Goal: Transaction & Acquisition: Purchase product/service

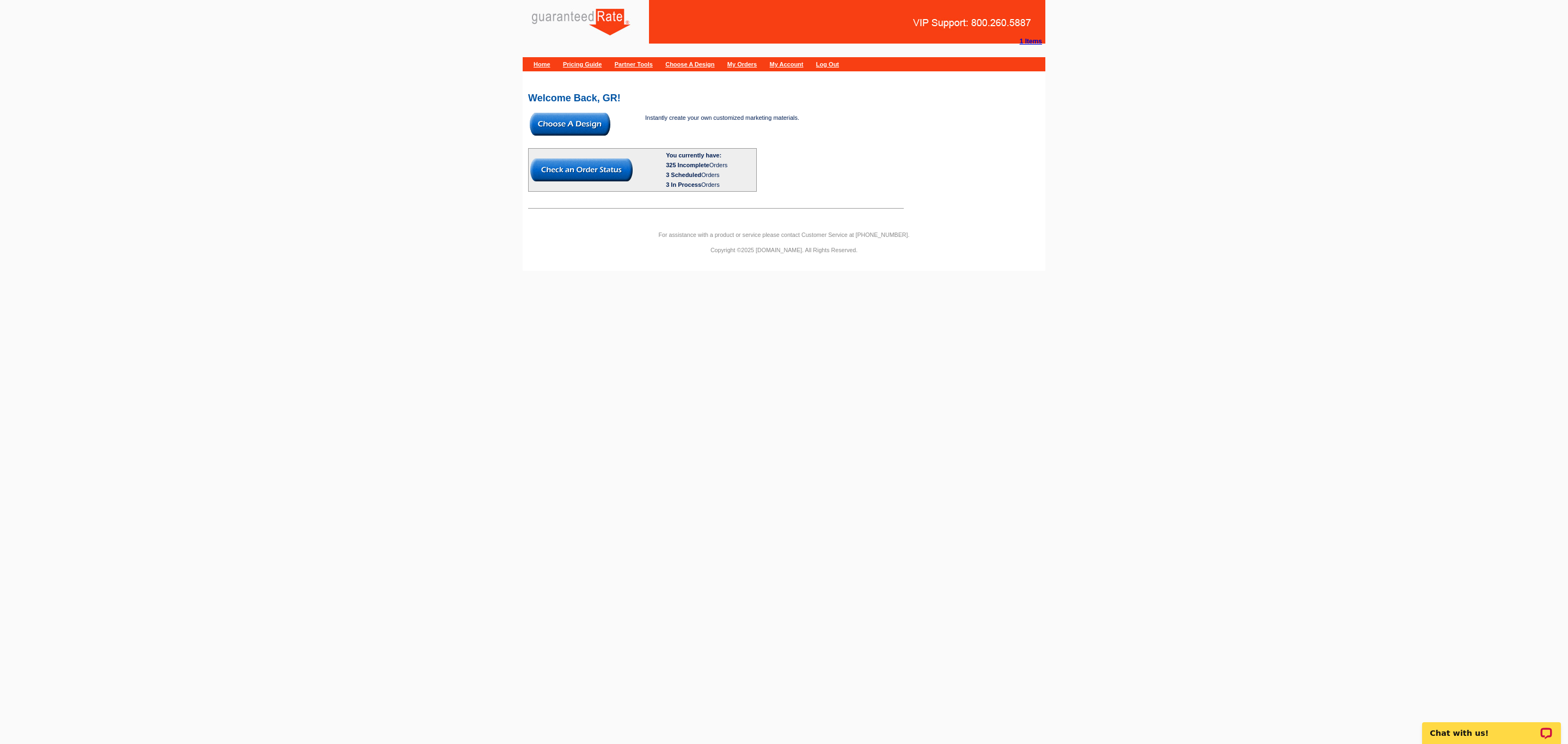
click at [564, 114] on img at bounding box center [570, 125] width 81 height 23
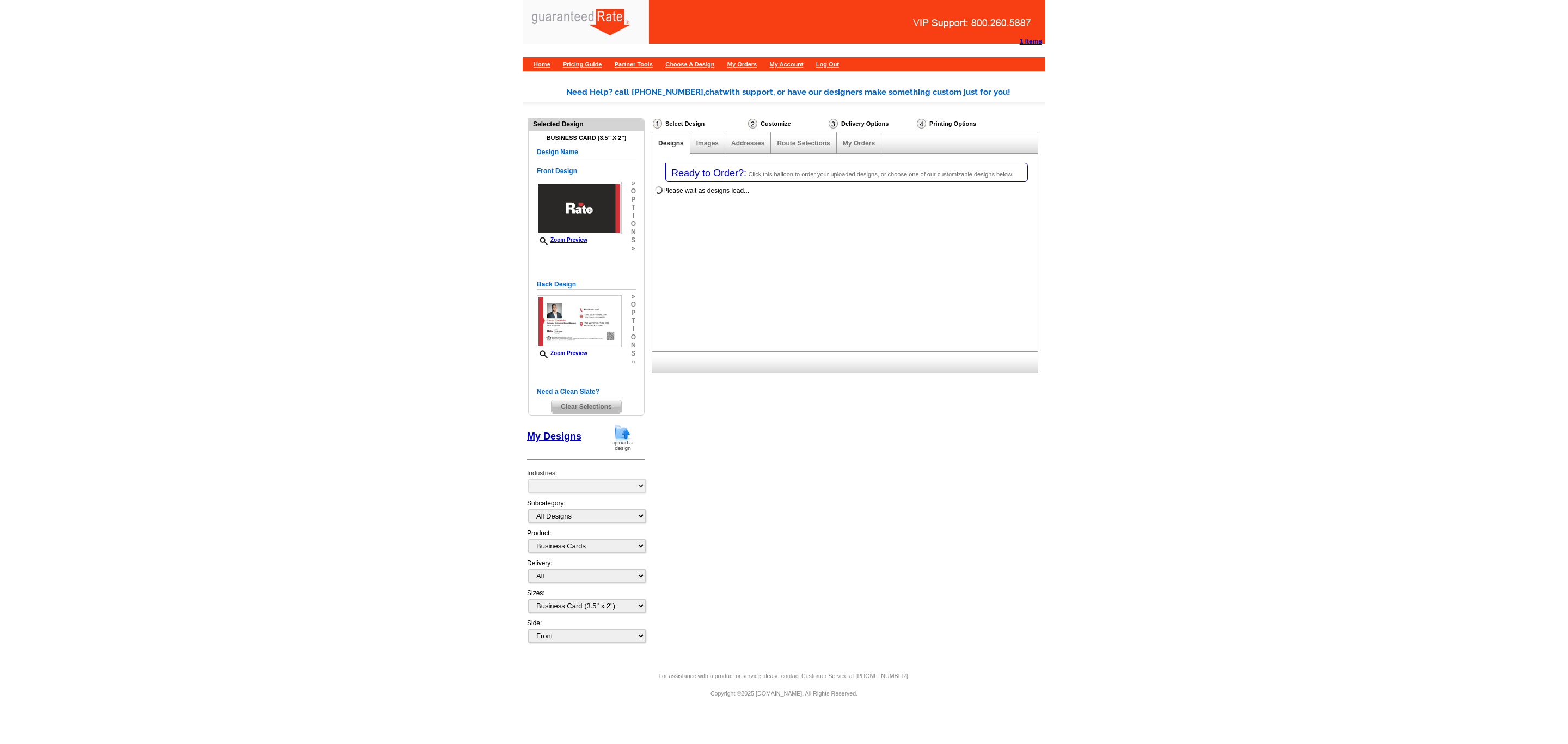
select select "3"
select select "5"
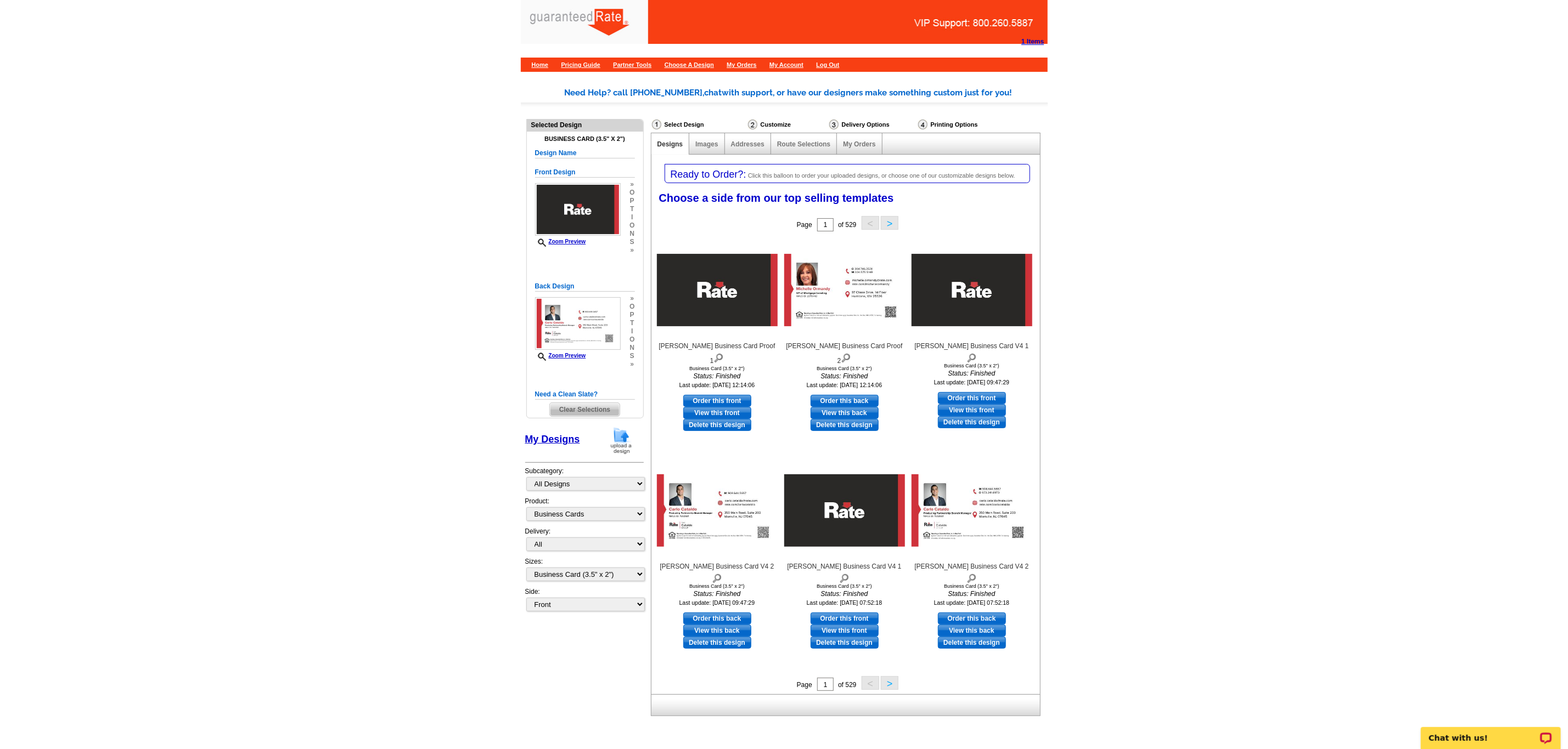
click at [626, 446] on img at bounding box center [621, 440] width 28 height 28
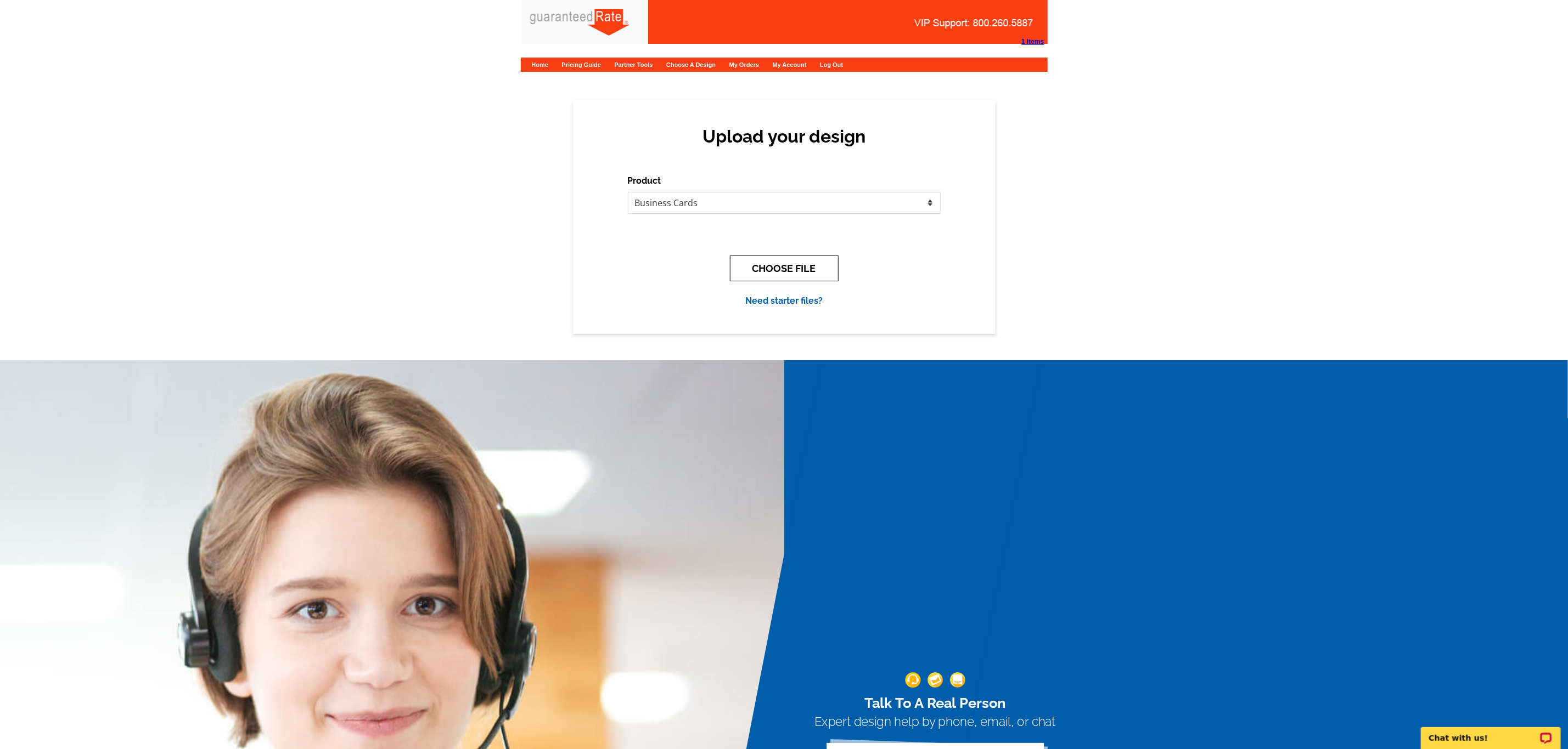
click at [784, 263] on button "CHOOSE FILE" at bounding box center [784, 268] width 109 height 26
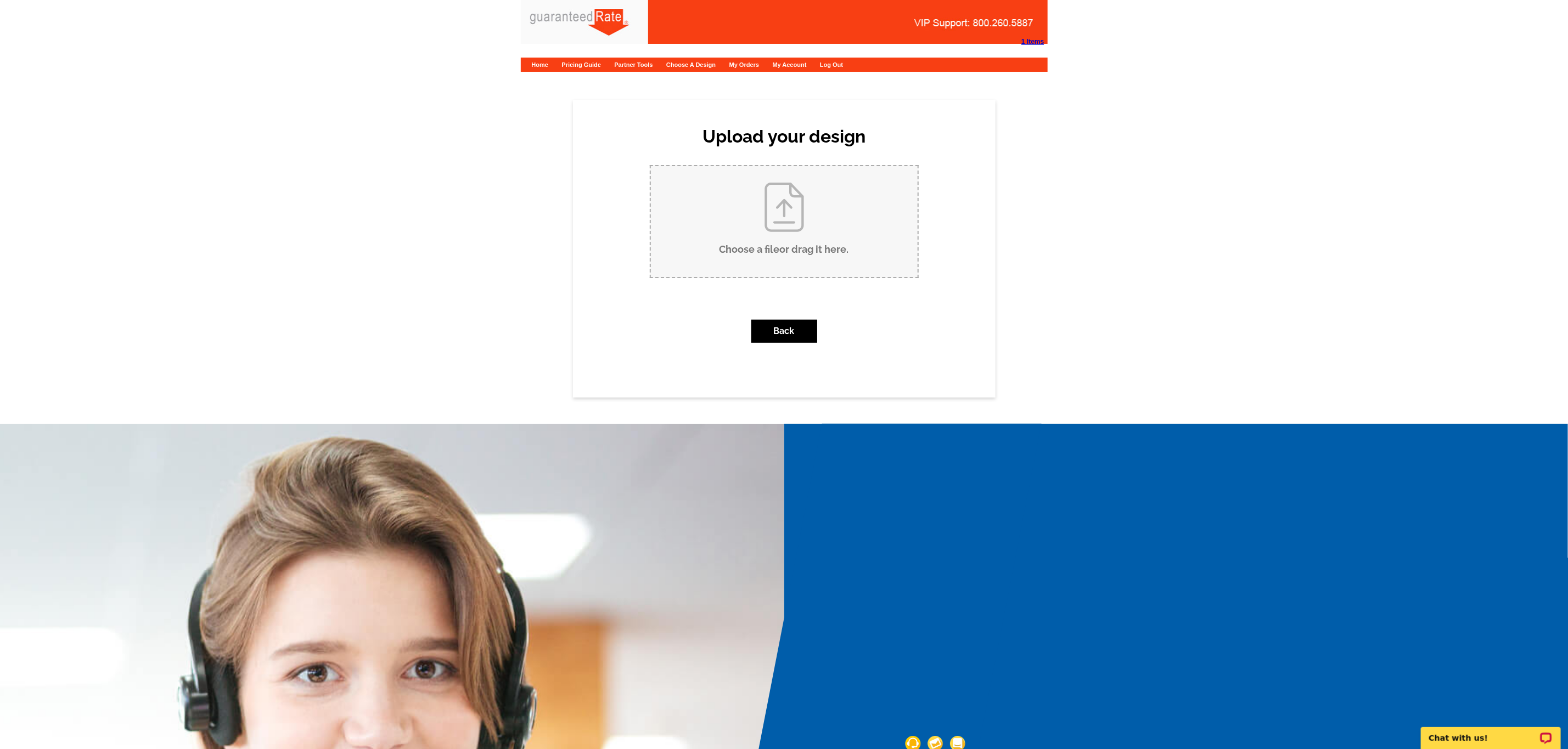
click at [800, 221] on input "Choose a file or drag it here ." at bounding box center [784, 221] width 267 height 111
type input "C:\fakepath\Carlo Cataldo Business Card V5.pdf"
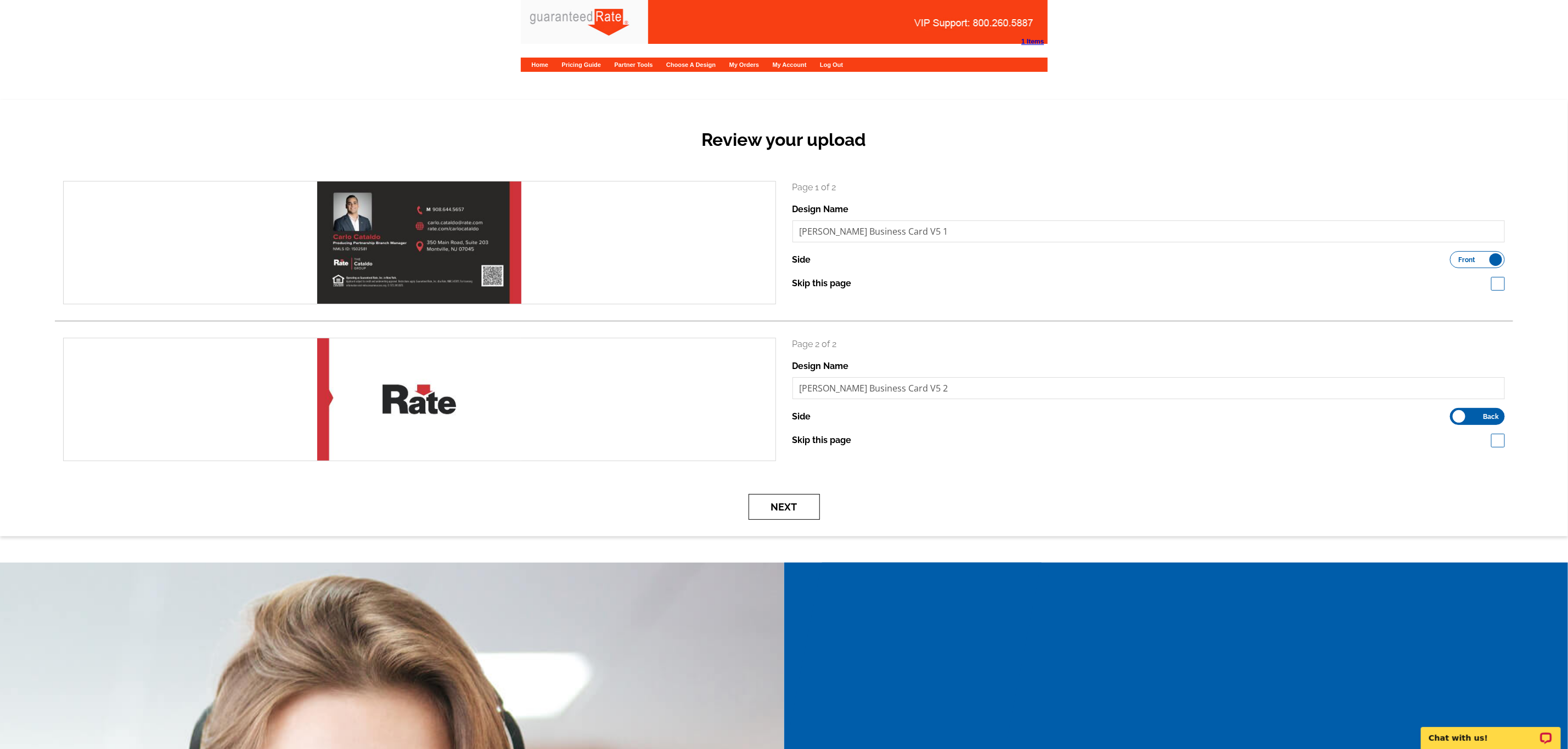
click at [766, 505] on button "Next" at bounding box center [784, 507] width 71 height 26
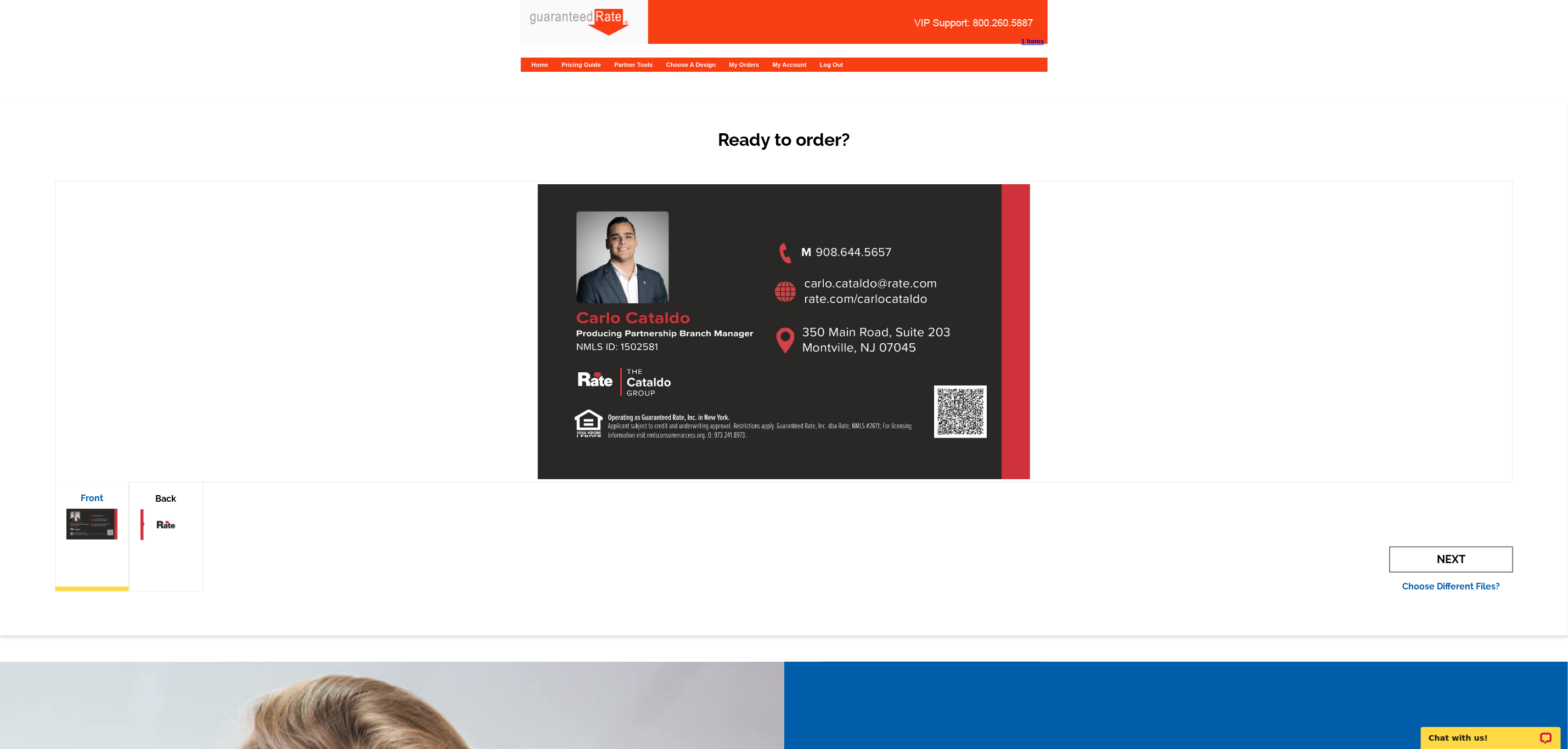
click at [1464, 550] on span "Next" at bounding box center [1451, 560] width 124 height 26
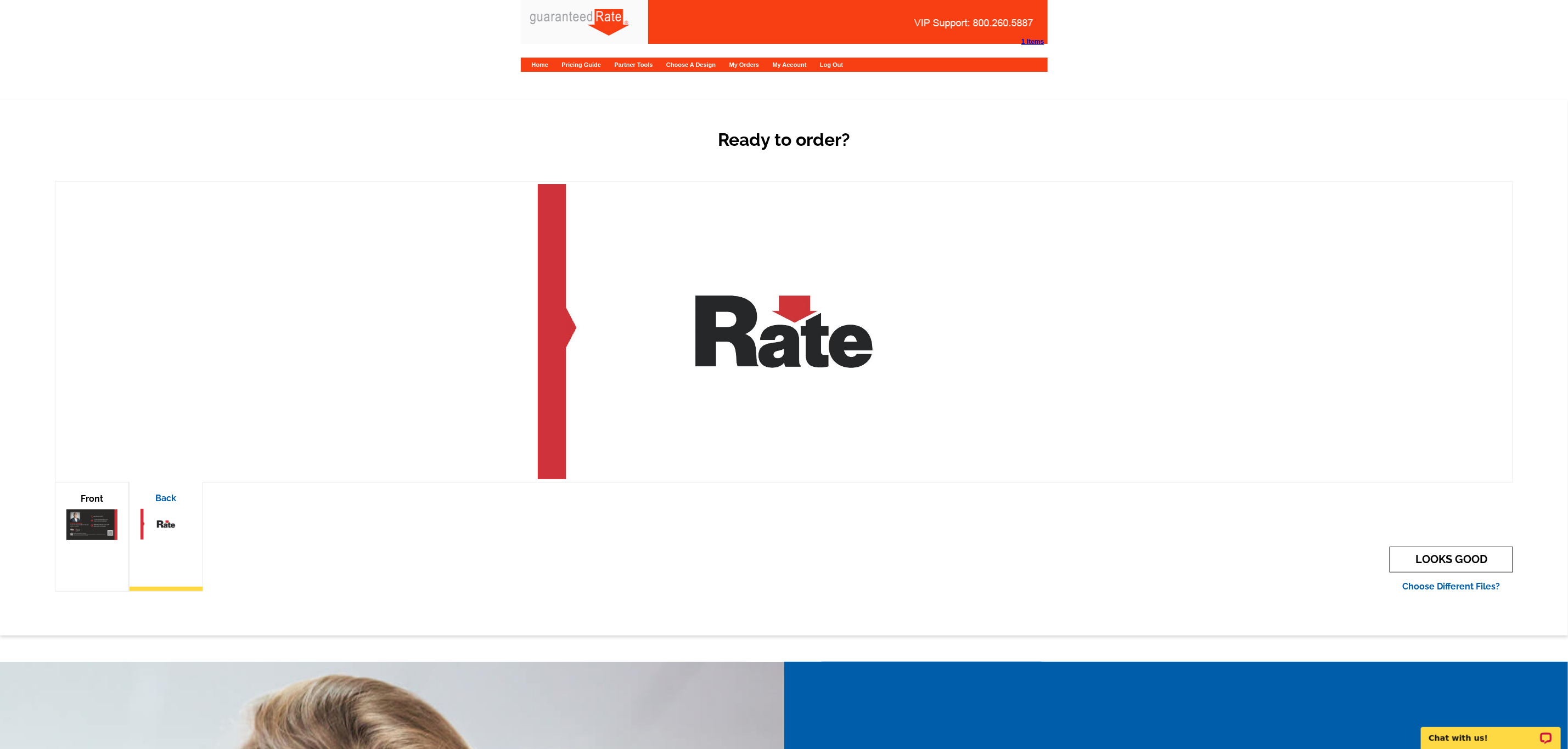
click at [1464, 550] on link "LOOKS GOOD" at bounding box center [1451, 560] width 124 height 26
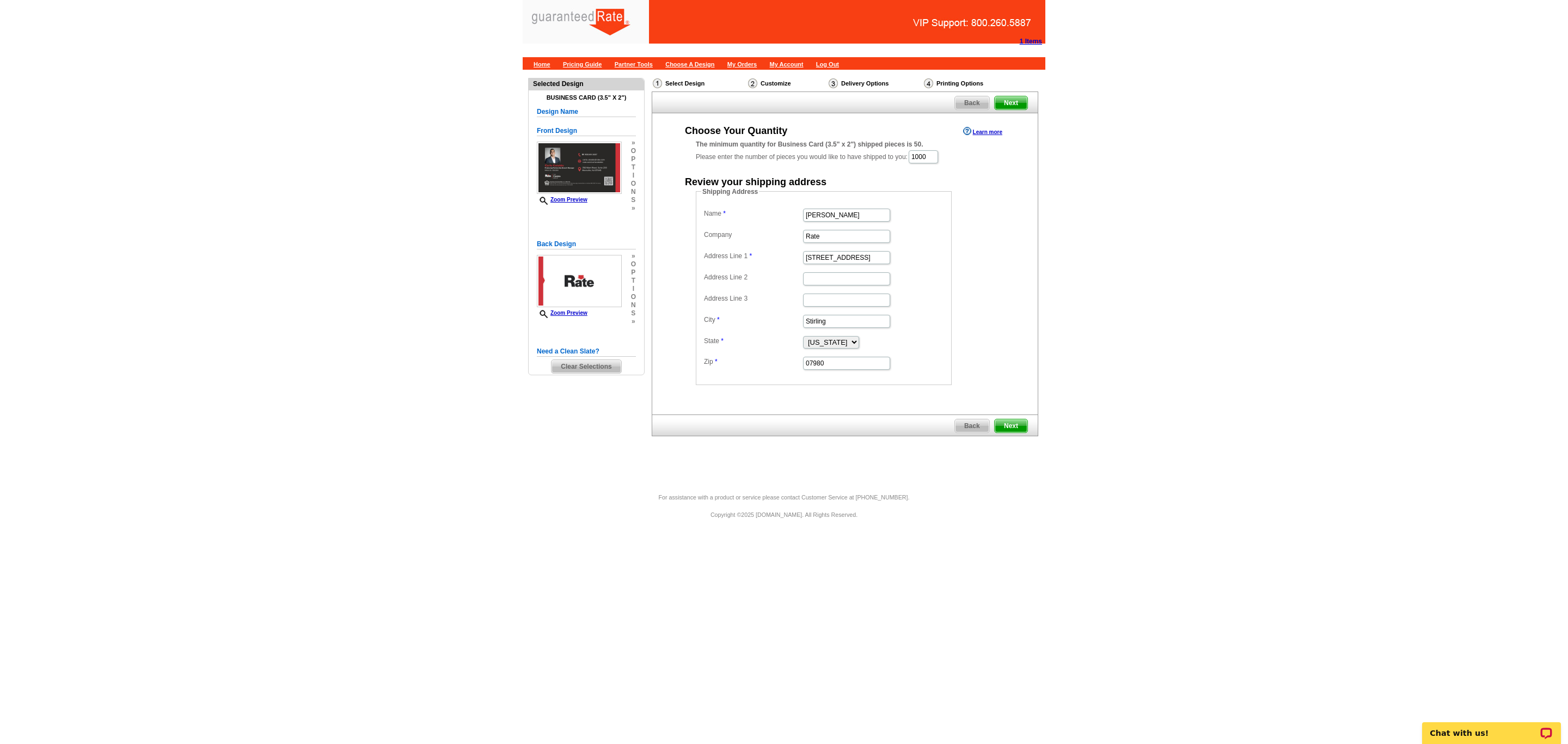
click at [1023, 432] on span "Next" at bounding box center [1011, 426] width 33 height 13
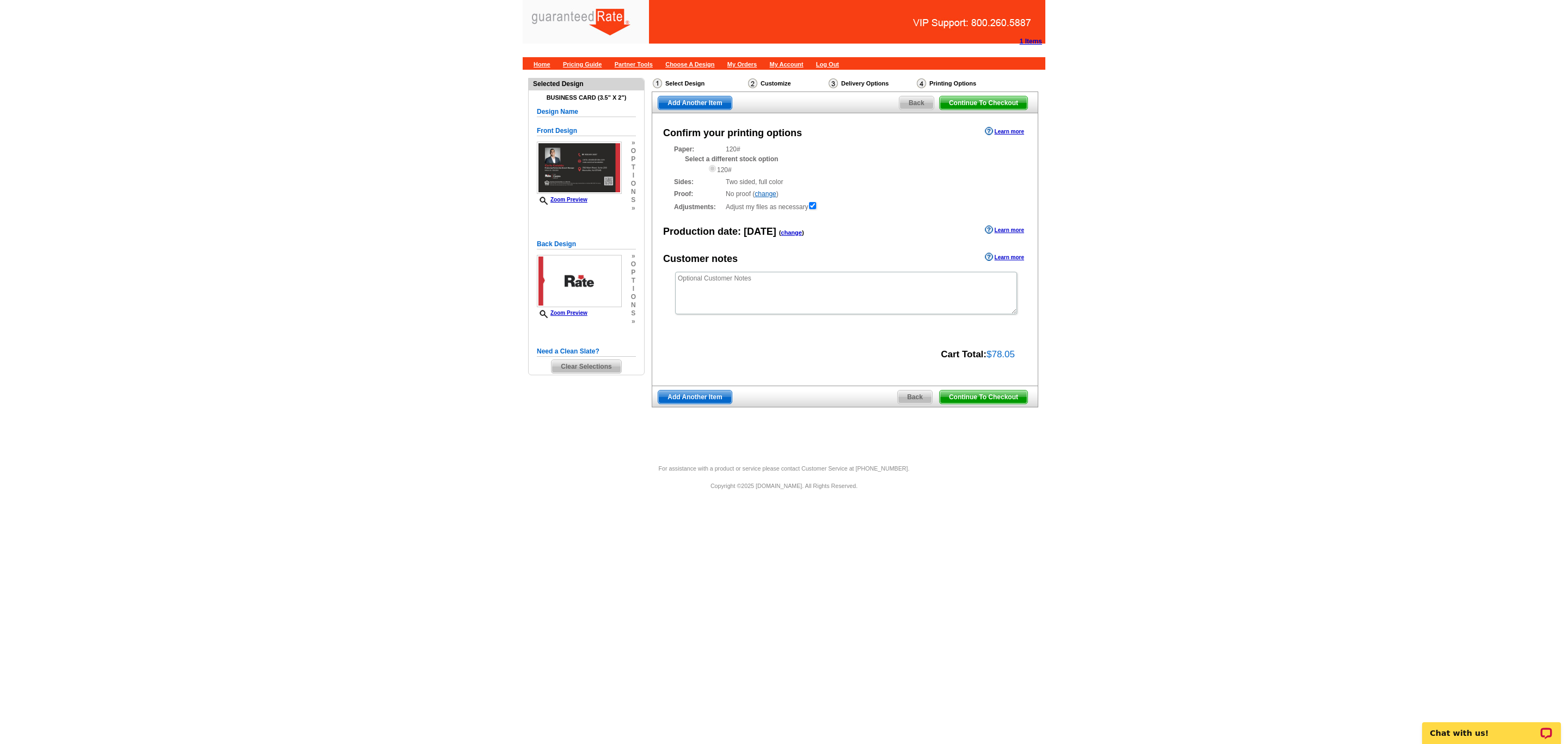
click at [997, 400] on span "Continue To Checkout" at bounding box center [984, 397] width 88 height 13
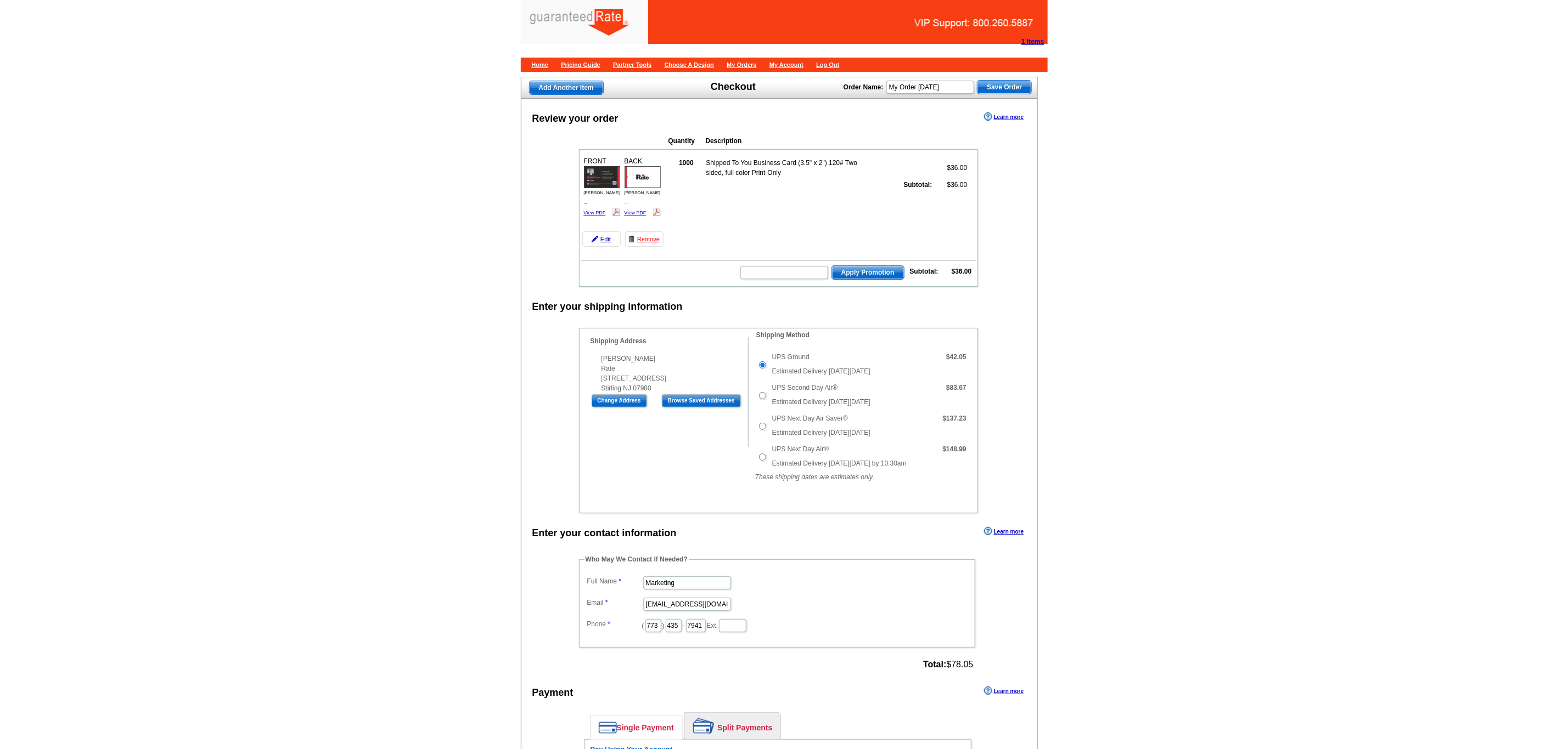
click at [292, 363] on main "Add Another Item Checkout Order Name: My Order [DATE] Save Order Review your or…" at bounding box center [784, 653] width 1568 height 1164
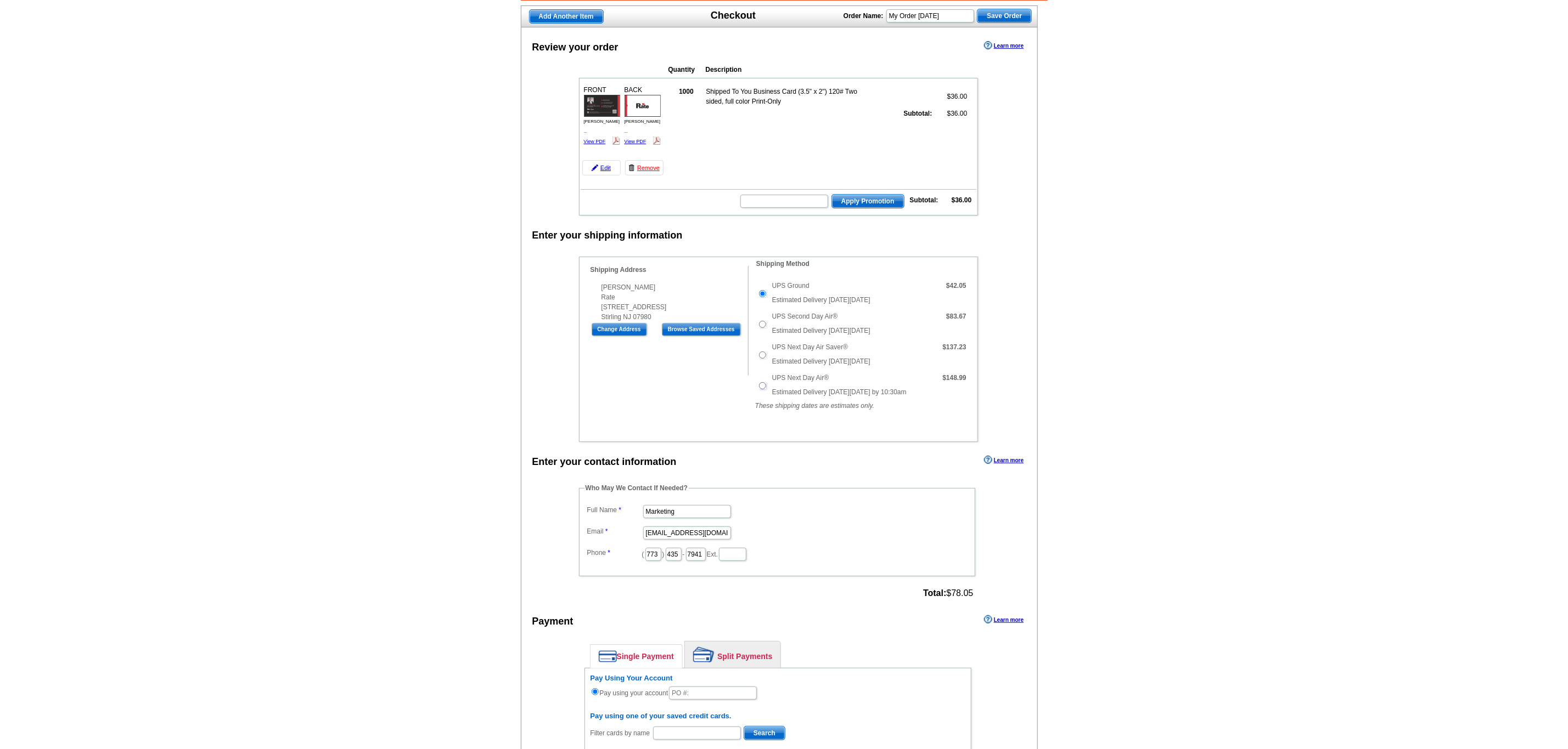
click at [760, 389] on input "UPS Next Day Air®" at bounding box center [762, 385] width 7 height 7
radio input "true"
click at [693, 518] on input "Marketing" at bounding box center [687, 512] width 88 height 13
drag, startPoint x: 694, startPoint y: 525, endPoint x: 283, endPoint y: 536, distance: 411.1
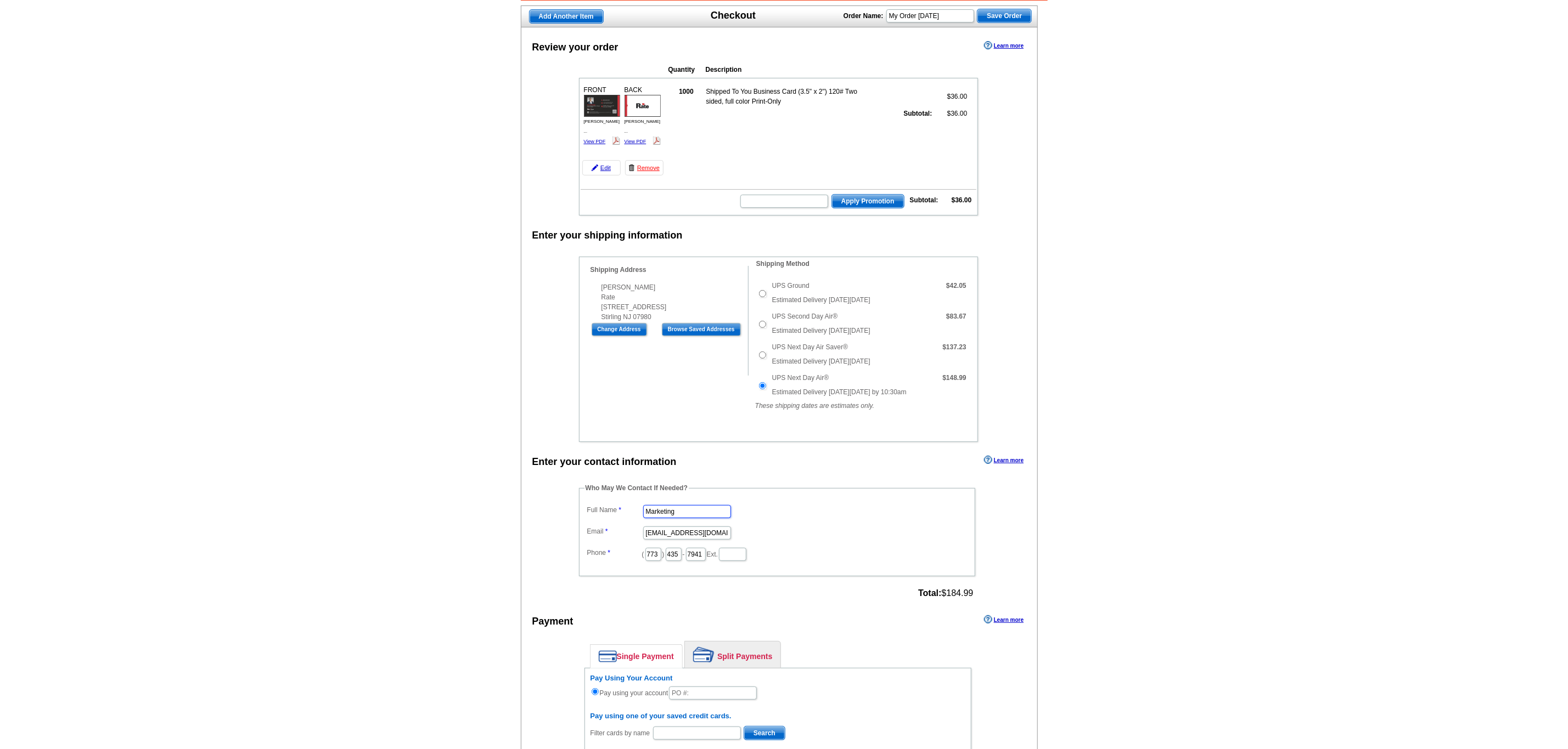
click at [283, 536] on main "Add Another Item Checkout Order Name: My Order [DATE] Save Order Review your or…" at bounding box center [784, 581] width 1568 height 1164
type input "[PERSON_NAME]"
type input "[PERSON_NAME][EMAIL_ADDRESS][PERSON_NAME][DOMAIN_NAME]"
click at [659, 561] on input "773" at bounding box center [653, 554] width 16 height 13
type input "7"
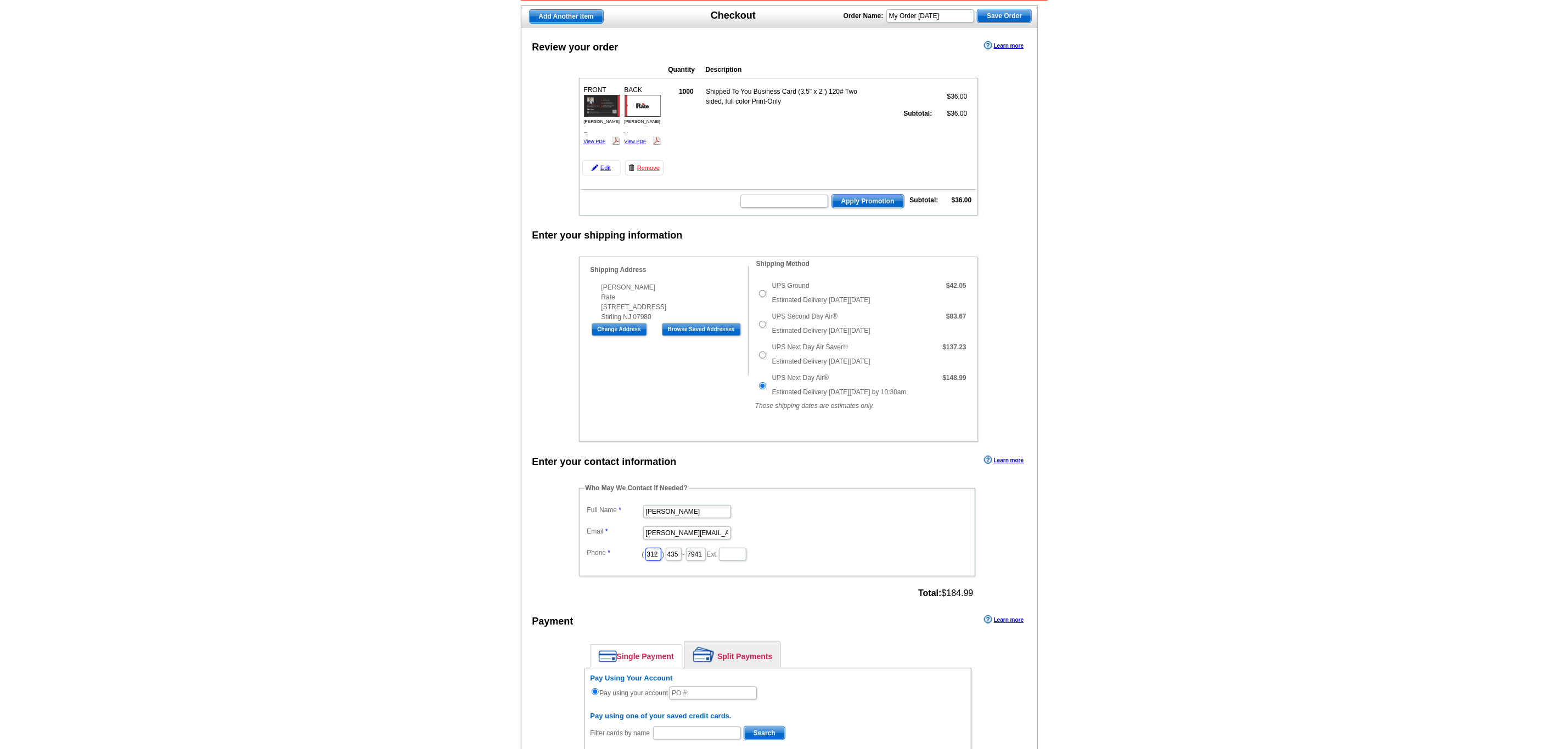
type input "312"
click at [681, 561] on input "435" at bounding box center [674, 554] width 16 height 13
type input "4"
type input "509"
type input "4245"
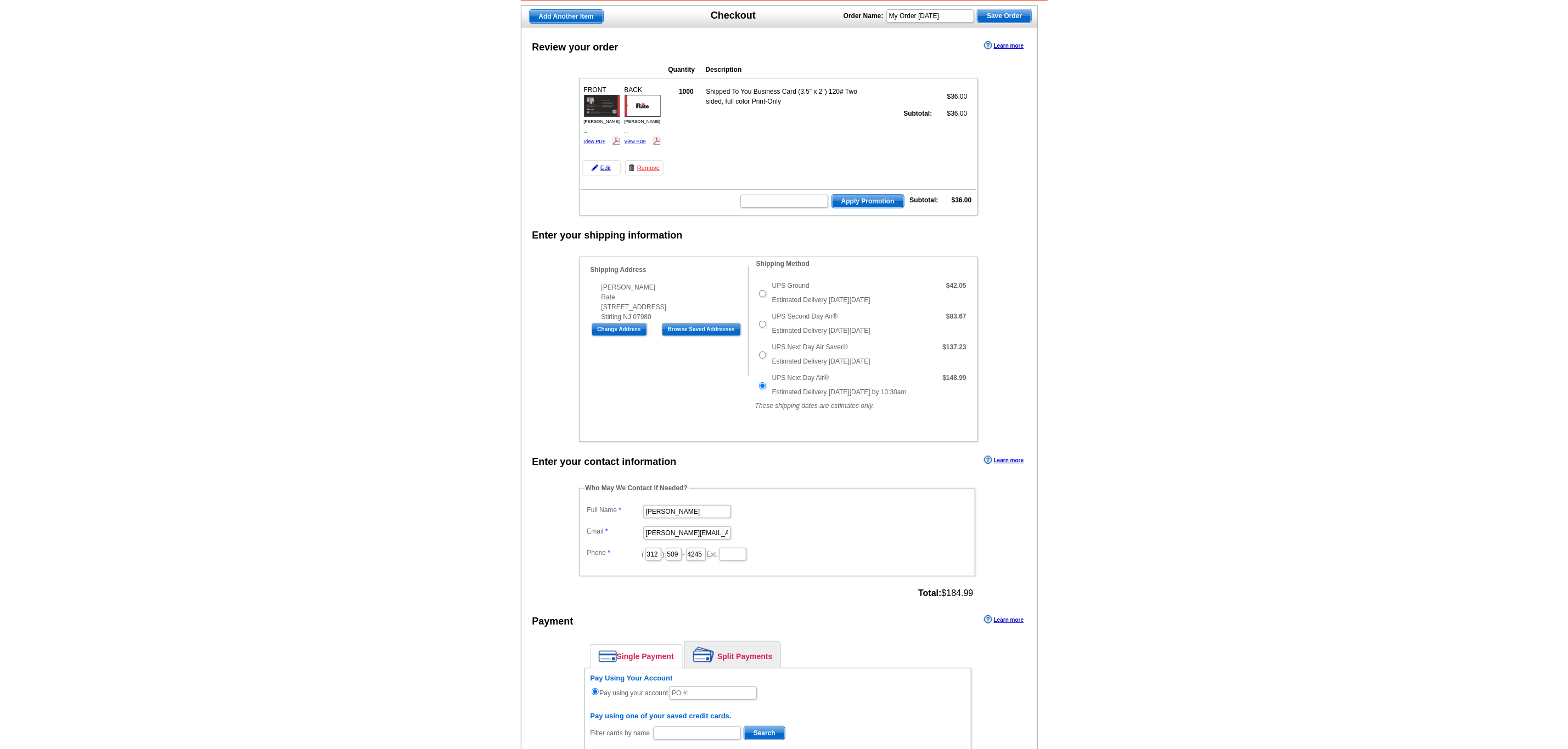
click at [434, 407] on main "Add Another Item Checkout Order Name: My Order [DATE] Save Order Review your or…" at bounding box center [784, 581] width 1568 height 1164
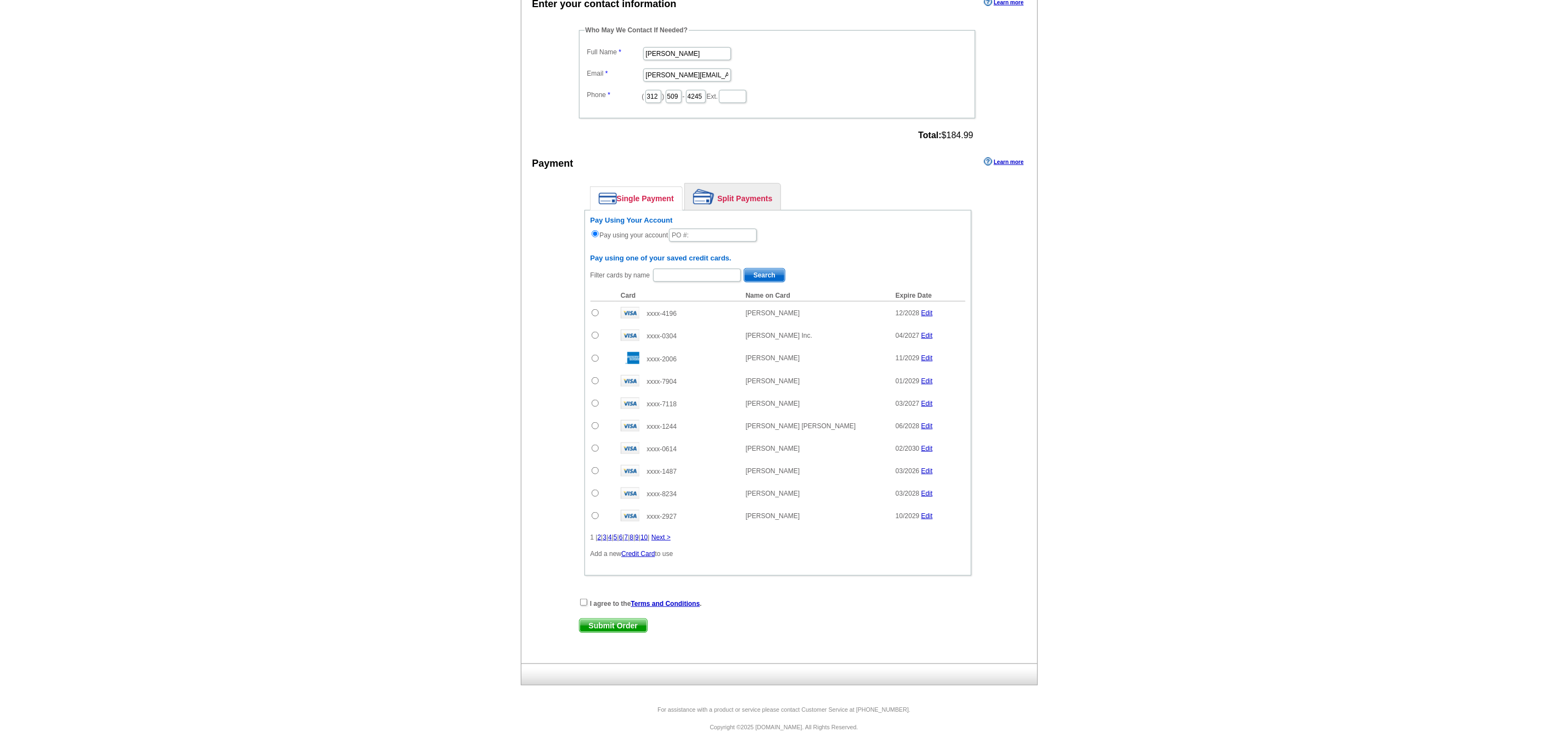
scroll to position [309, 0]
